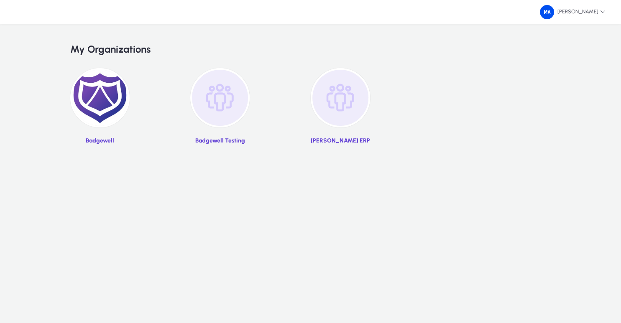
click at [106, 94] on img at bounding box center [99, 97] width 59 height 59
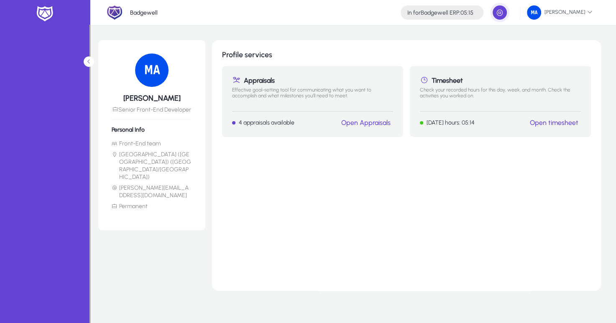
click at [542, 127] on button "Open timesheet" at bounding box center [554, 122] width 54 height 9
click at [543, 125] on link "Open timesheet" at bounding box center [554, 123] width 48 height 8
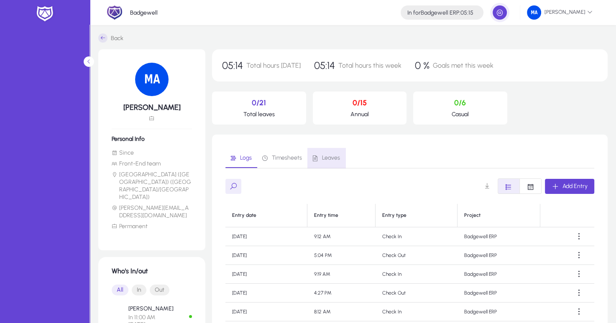
click at [327, 156] on span "Leaves" at bounding box center [331, 158] width 18 height 6
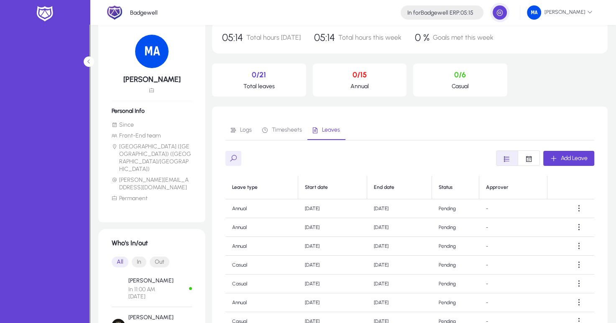
scroll to position [28, 0]
click at [246, 128] on span "Logs" at bounding box center [246, 131] width 12 height 6
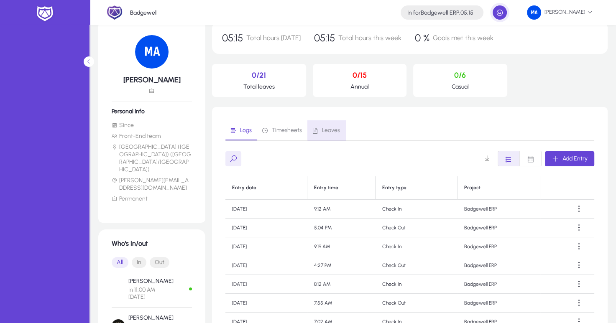
click at [331, 129] on span "Leaves" at bounding box center [331, 131] width 18 height 6
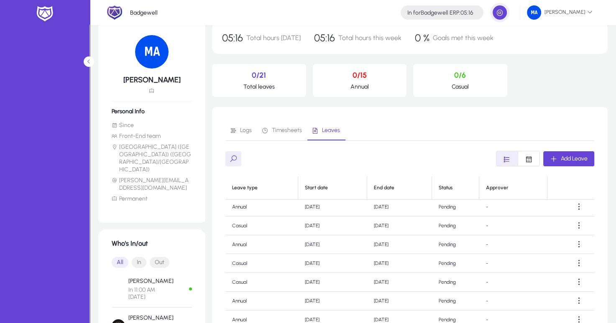
scroll to position [172, 0]
click at [306, 226] on td "[DATE]" at bounding box center [332, 225] width 69 height 19
click at [376, 159] on div "Add Leave" at bounding box center [409, 158] width 369 height 15
